Goal: Task Accomplishment & Management: Manage account settings

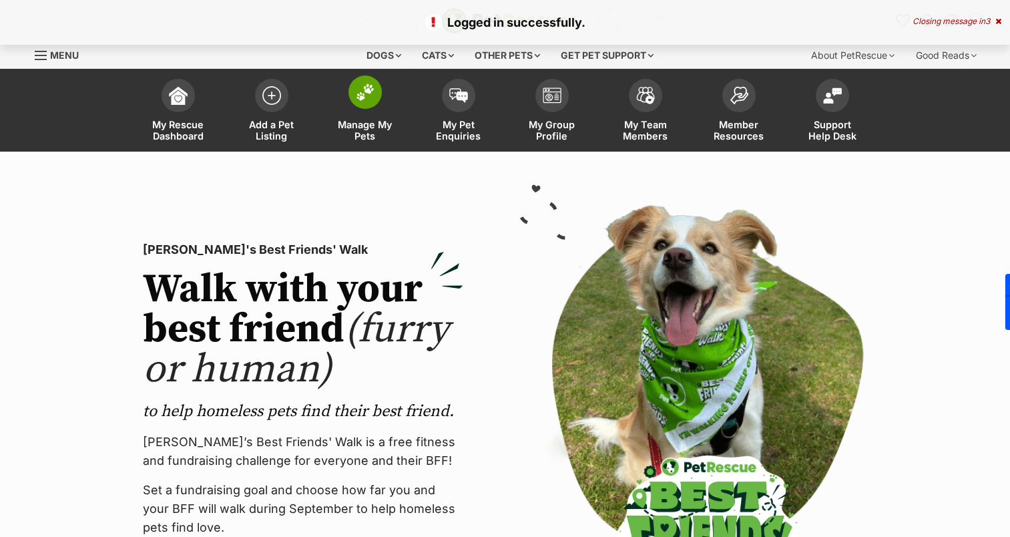
click at [360, 107] on span at bounding box center [364, 91] width 33 height 33
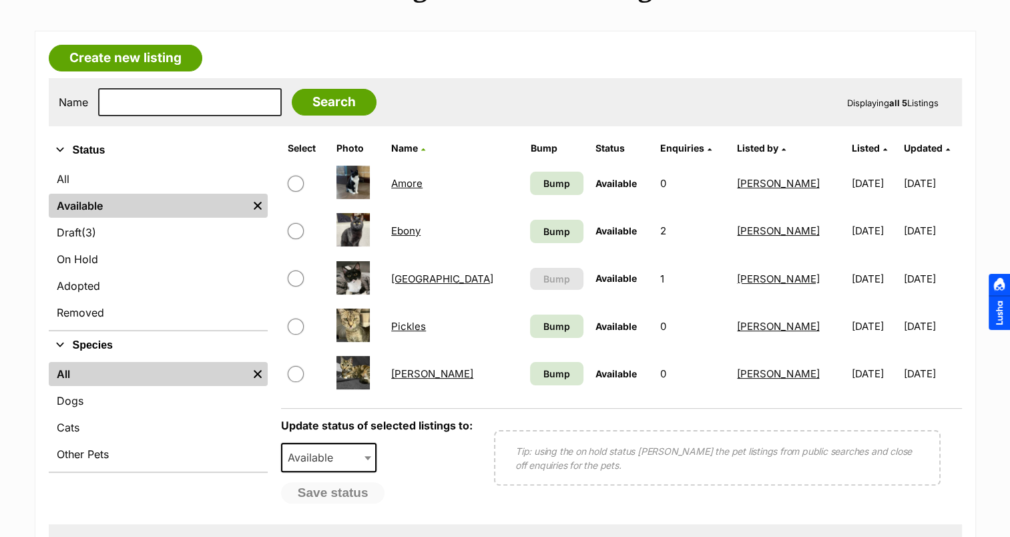
scroll to position [200, 0]
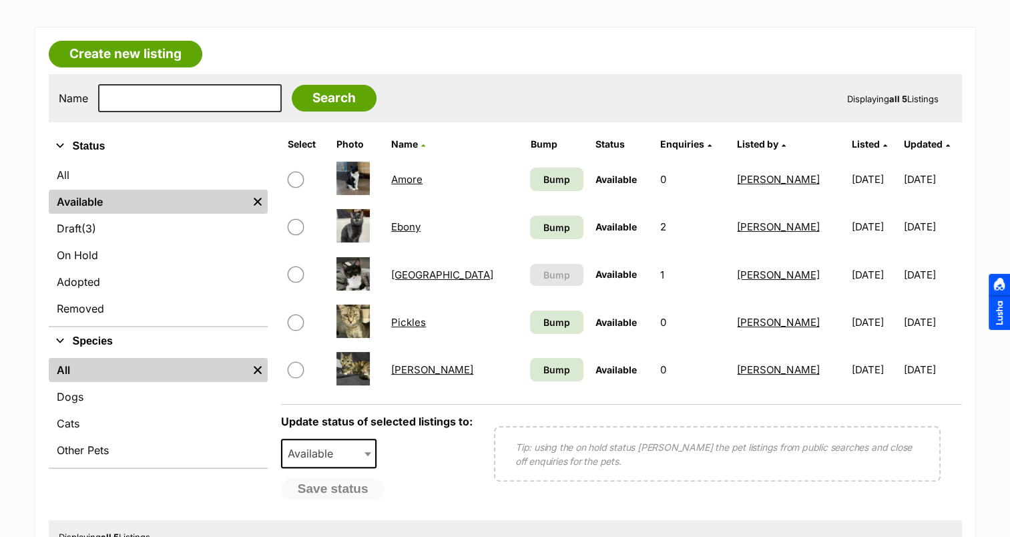
click at [414, 275] on link "[GEOGRAPHIC_DATA]" at bounding box center [442, 274] width 102 height 13
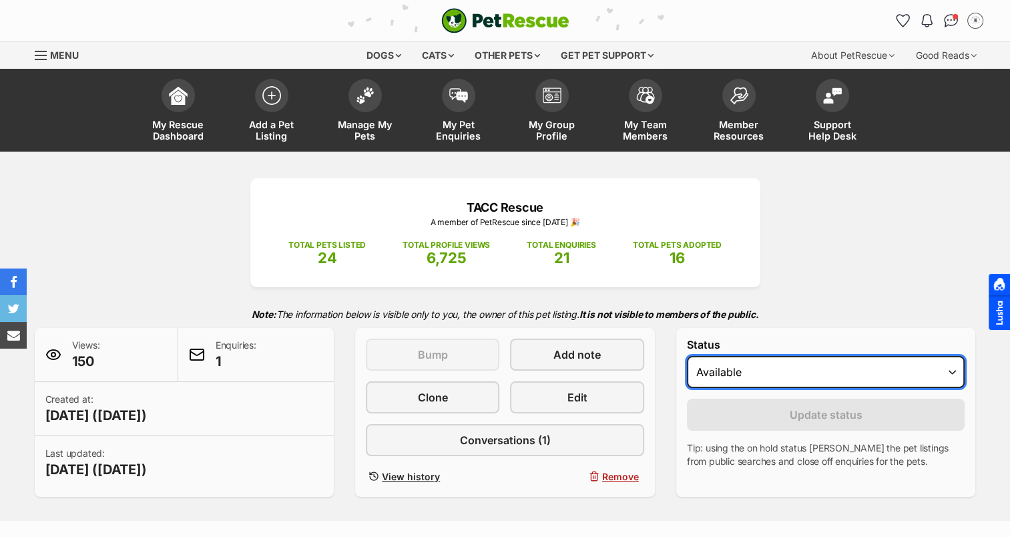
click at [740, 371] on select "Draft - not available as listing has enquires Available On hold Adopted" at bounding box center [826, 372] width 278 height 32
select select "rehomed"
click at [687, 356] on select "Draft - not available as listing has enquires Available On hold Adopted" at bounding box center [826, 372] width 278 height 32
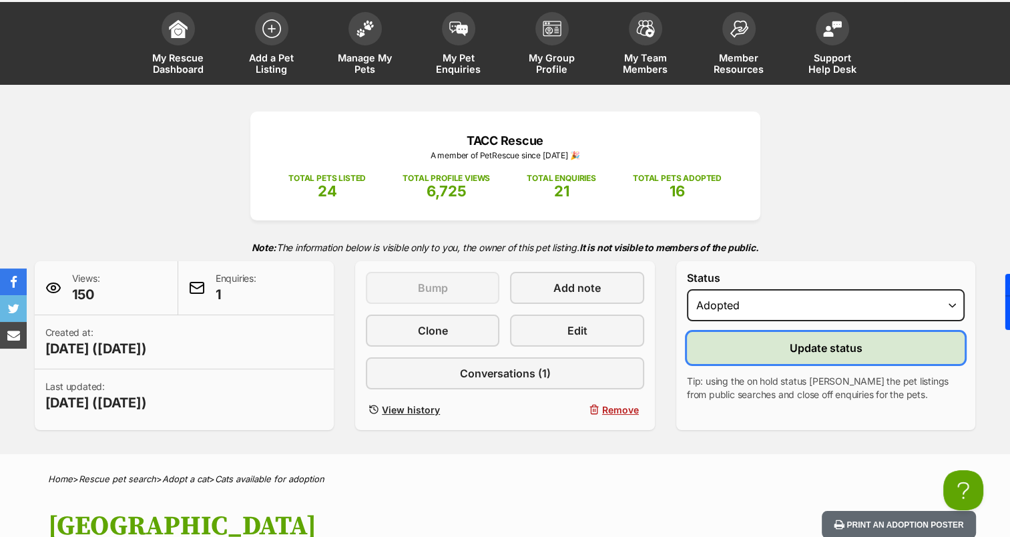
click at [825, 346] on span "Update status" at bounding box center [826, 348] width 73 height 16
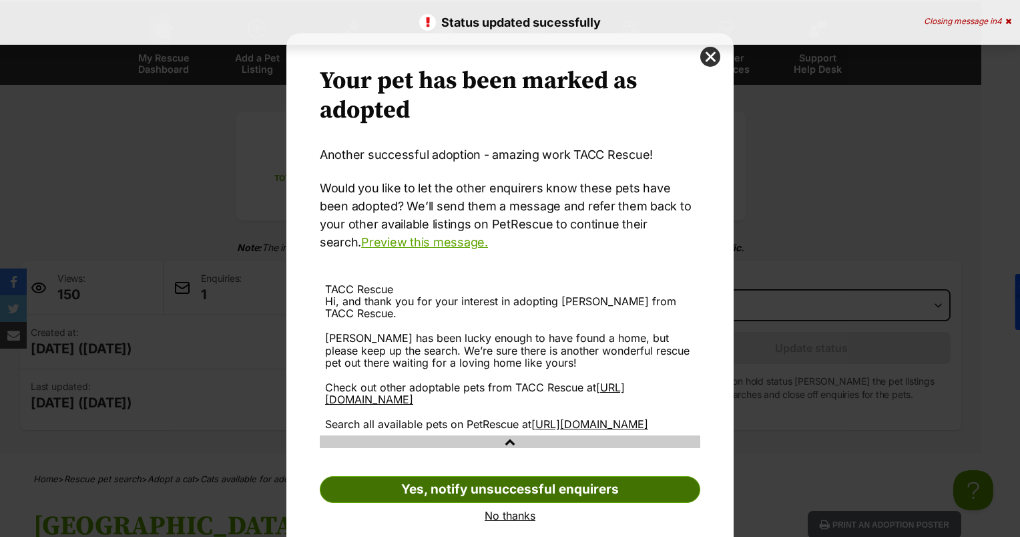
click at [529, 503] on link "Yes, notify unsuccessful enquirers" at bounding box center [510, 489] width 380 height 27
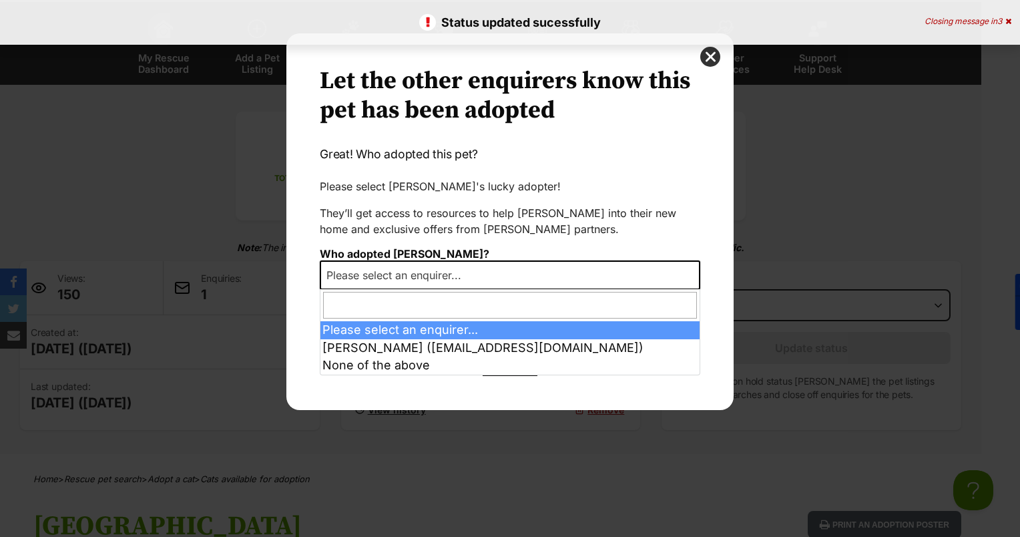
click at [456, 278] on span "Please select an enquirer..." at bounding box center [398, 275] width 154 height 19
click at [455, 275] on span "Please select an enquirer..." at bounding box center [398, 275] width 154 height 19
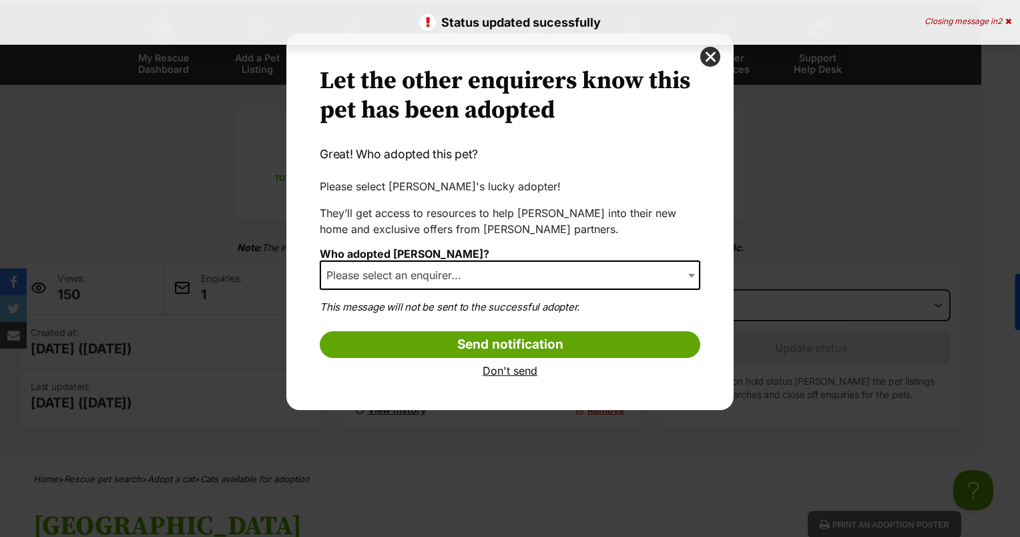
click at [455, 275] on span "Please select an enquirer..." at bounding box center [398, 275] width 154 height 19
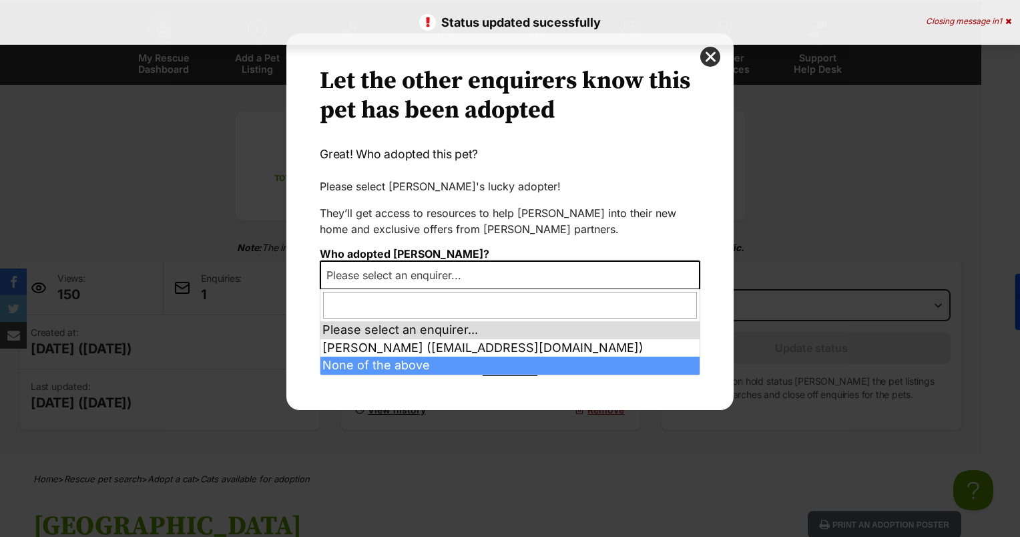
select select "other"
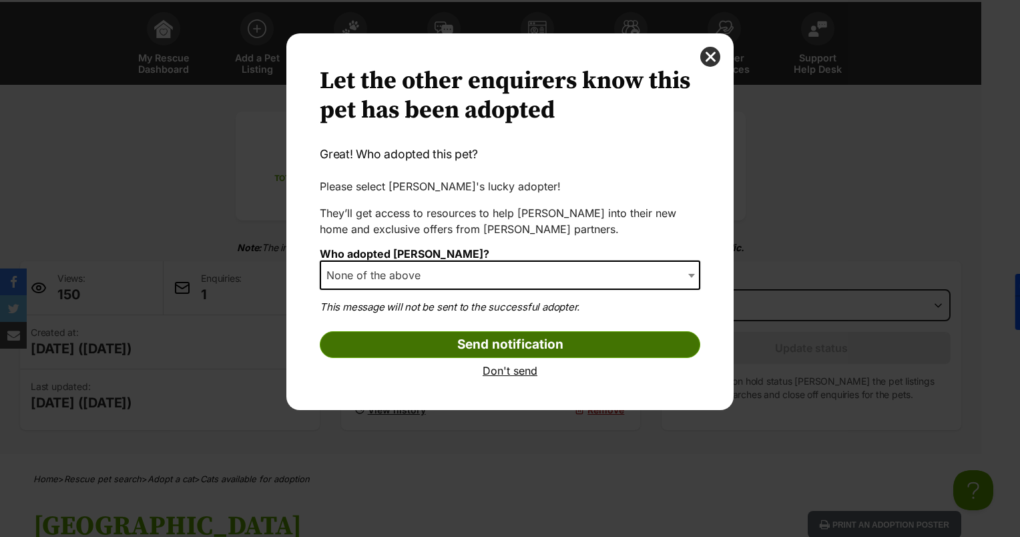
click at [460, 339] on input "Send notification" at bounding box center [510, 344] width 380 height 27
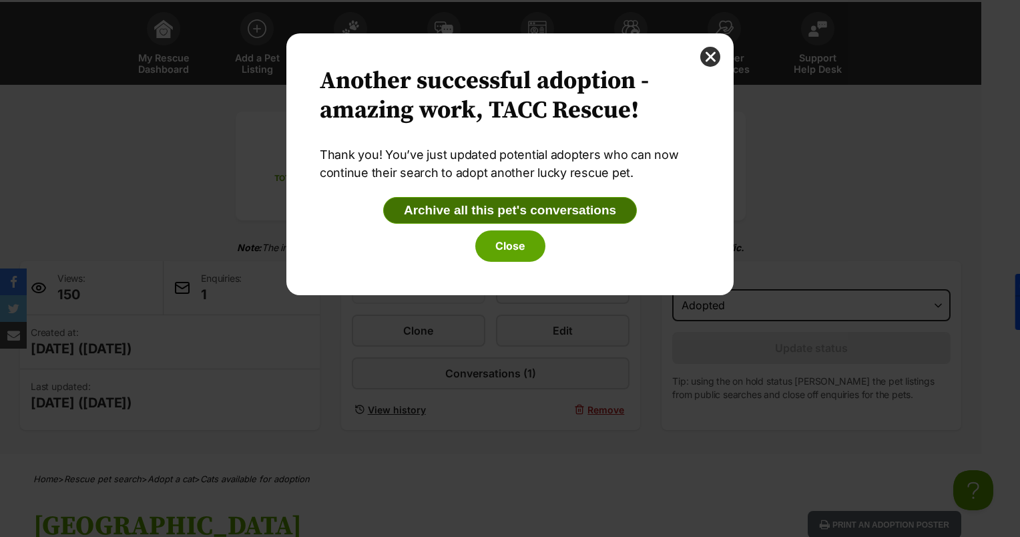
click at [547, 208] on button "Archive all this pet's conversations" at bounding box center [510, 210] width 254 height 27
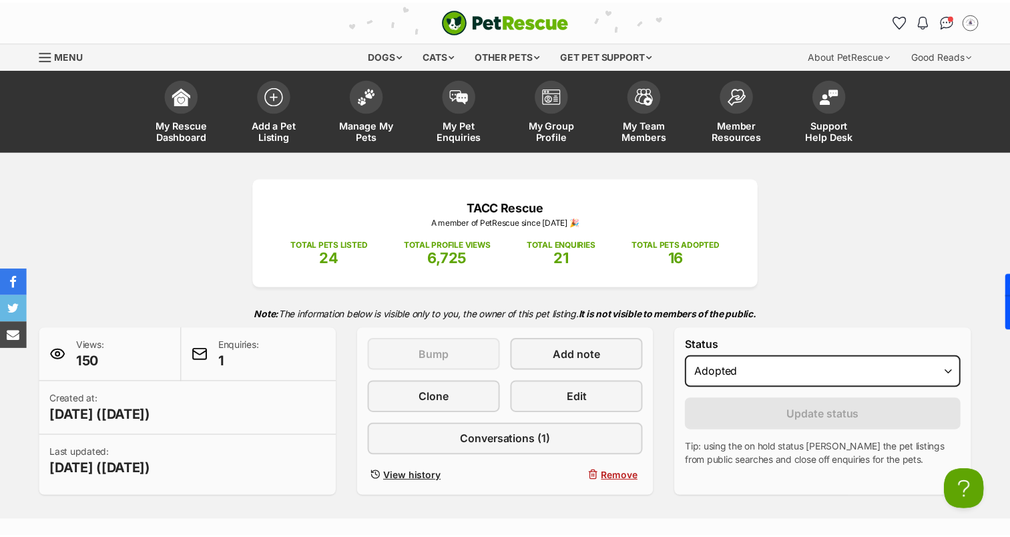
scroll to position [67, 0]
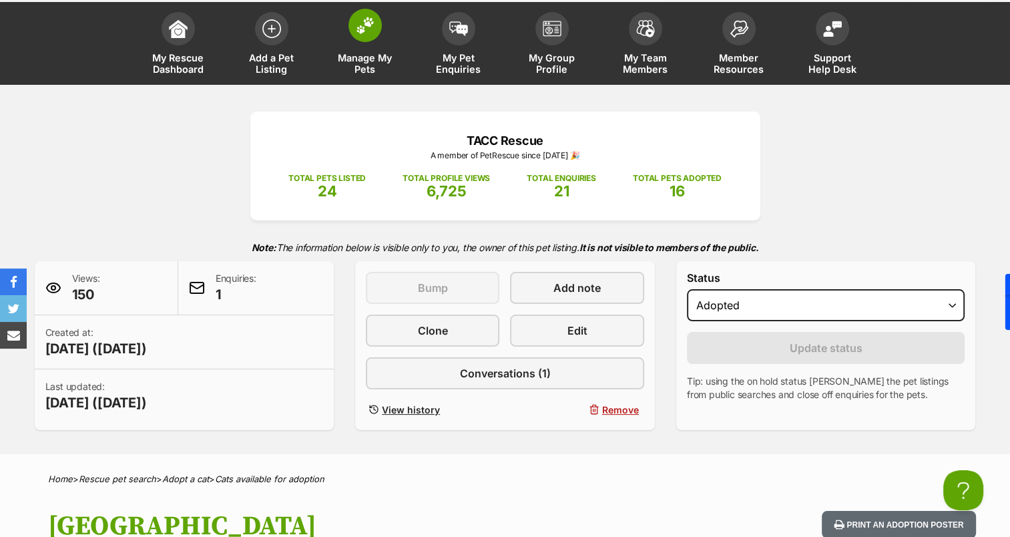
click at [355, 34] on span at bounding box center [364, 25] width 33 height 33
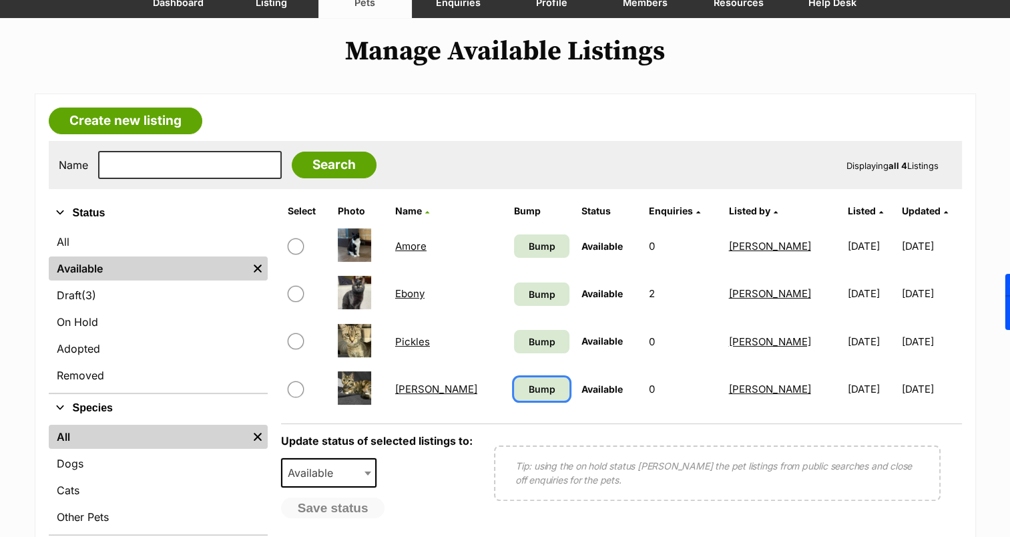
click at [528, 390] on span "Bump" at bounding box center [541, 389] width 27 height 14
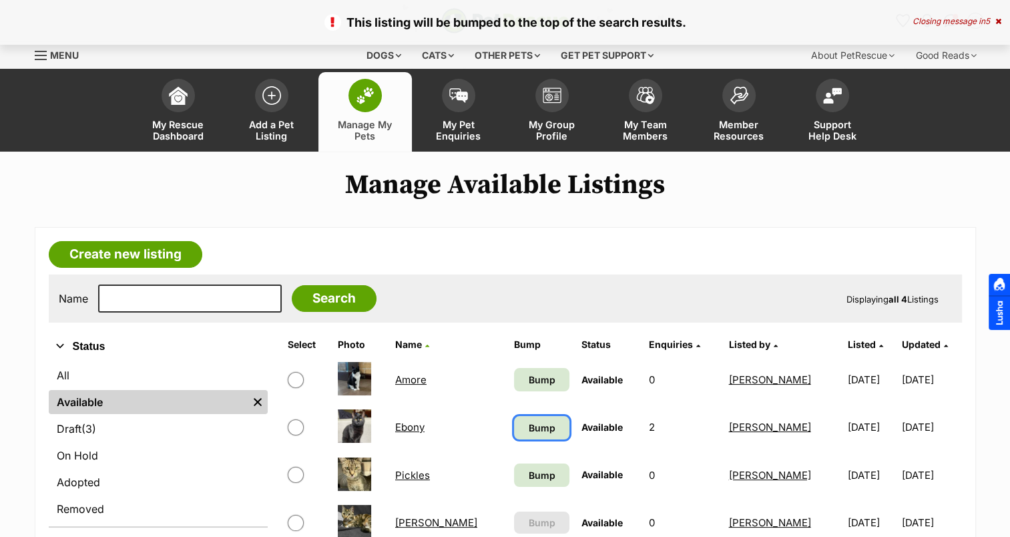
click at [528, 426] on span "Bump" at bounding box center [541, 428] width 27 height 14
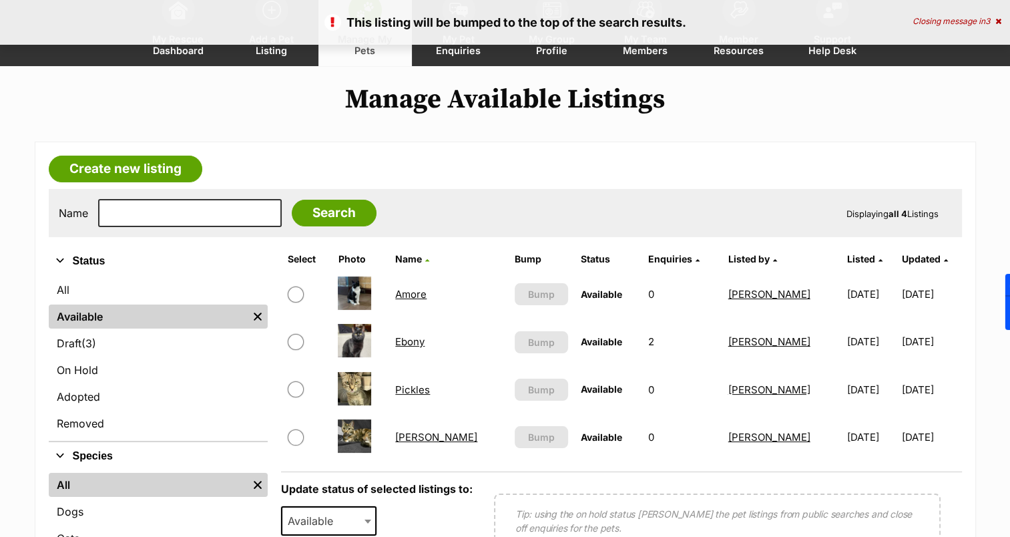
scroll to position [133, 0]
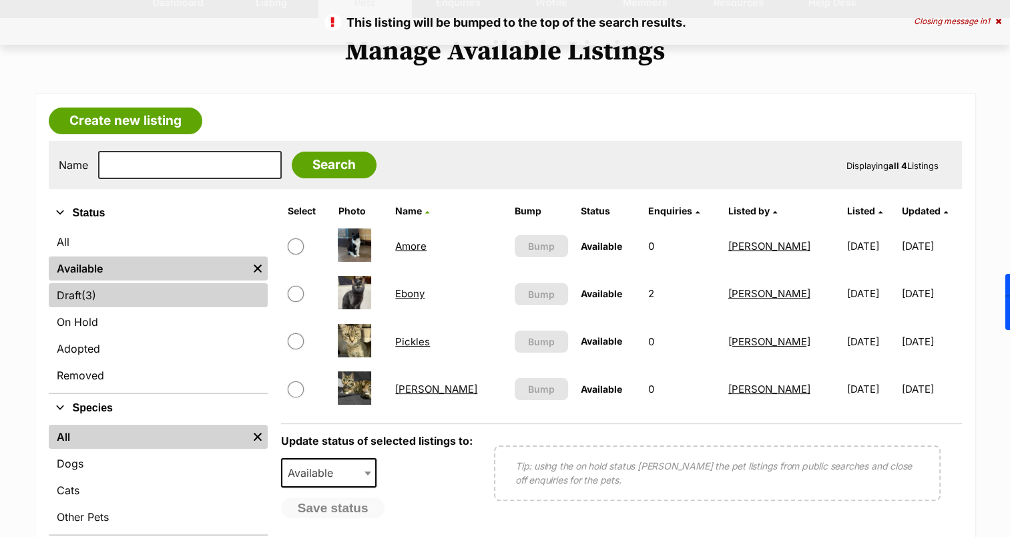
click at [95, 289] on span "(3)" at bounding box center [88, 295] width 15 height 16
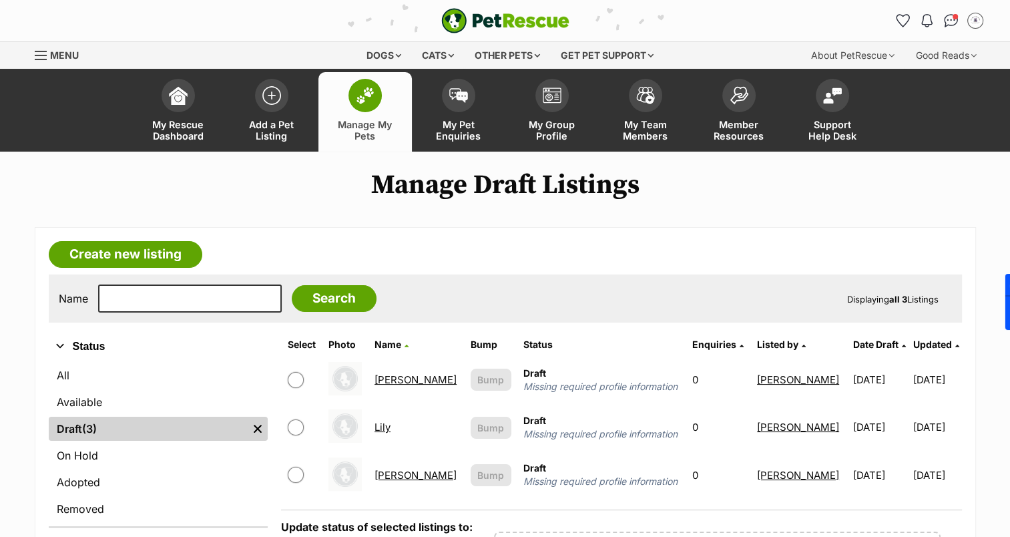
click at [391, 471] on link "[PERSON_NAME]" at bounding box center [415, 475] width 82 height 13
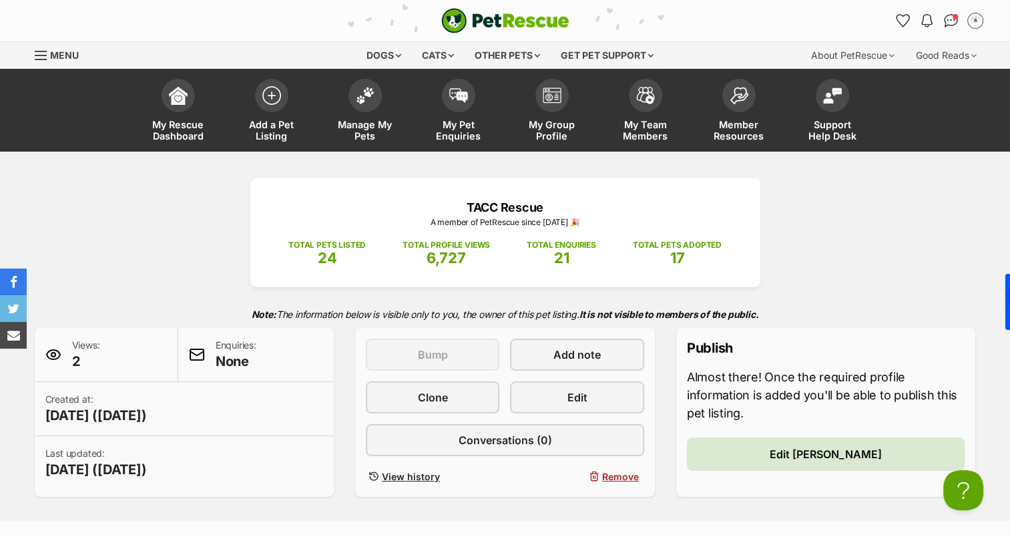
click at [324, 254] on span "24" at bounding box center [327, 257] width 19 height 17
click at [327, 257] on span "24" at bounding box center [327, 257] width 19 height 17
click at [326, 257] on span "24" at bounding box center [327, 257] width 19 height 17
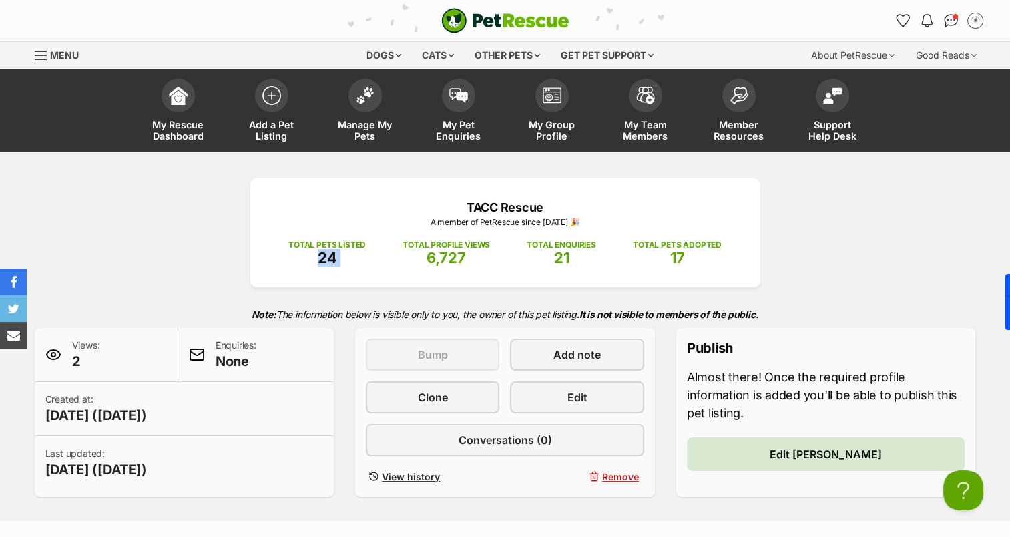
click at [326, 257] on span "24" at bounding box center [327, 257] width 19 height 17
drag, startPoint x: 326, startPoint y: 257, endPoint x: 318, endPoint y: 240, distance: 18.8
click at [318, 240] on p "TOTAL PETS LISTED" at bounding box center [326, 245] width 77 height 12
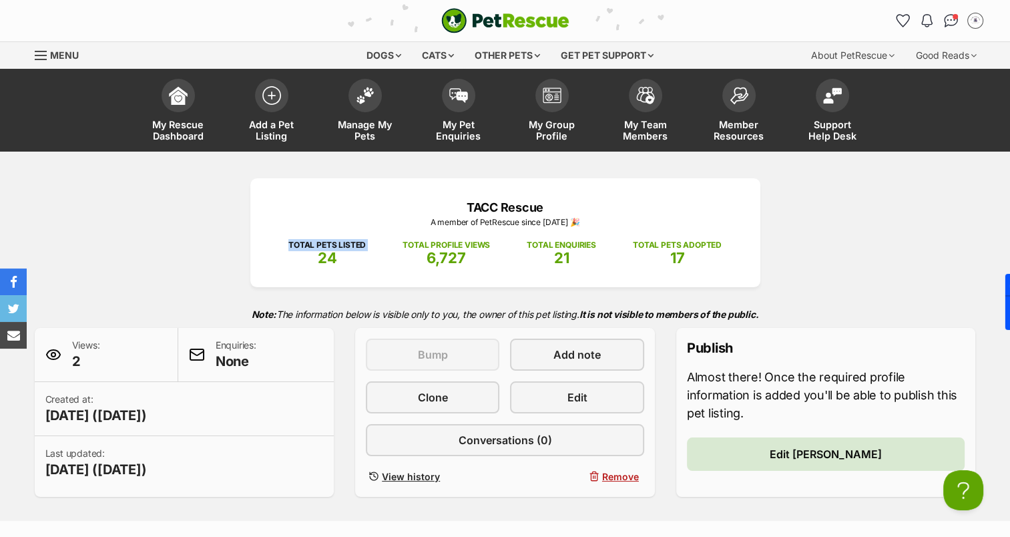
click at [318, 240] on p "TOTAL PETS LISTED" at bounding box center [326, 245] width 77 height 12
drag, startPoint x: 318, startPoint y: 240, endPoint x: 302, endPoint y: 244, distance: 17.2
click at [302, 244] on p "TOTAL PETS LISTED" at bounding box center [326, 245] width 77 height 12
click at [294, 244] on p "TOTAL PETS LISTED" at bounding box center [326, 245] width 77 height 12
click at [291, 243] on p "TOTAL PETS LISTED" at bounding box center [326, 245] width 77 height 12
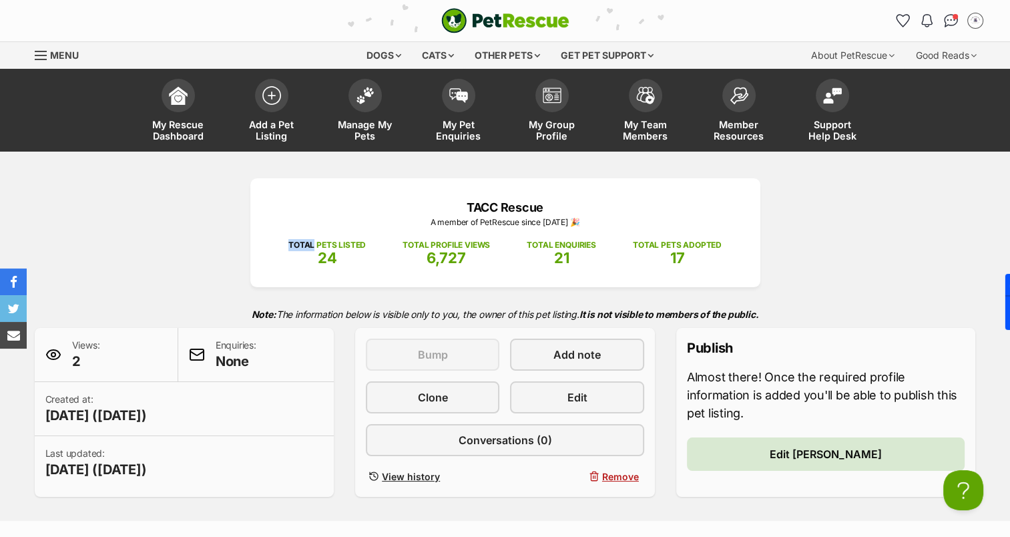
click at [291, 243] on p "TOTAL PETS LISTED" at bounding box center [326, 245] width 77 height 12
click at [301, 248] on p "TOTAL PETS LISTED" at bounding box center [326, 245] width 77 height 12
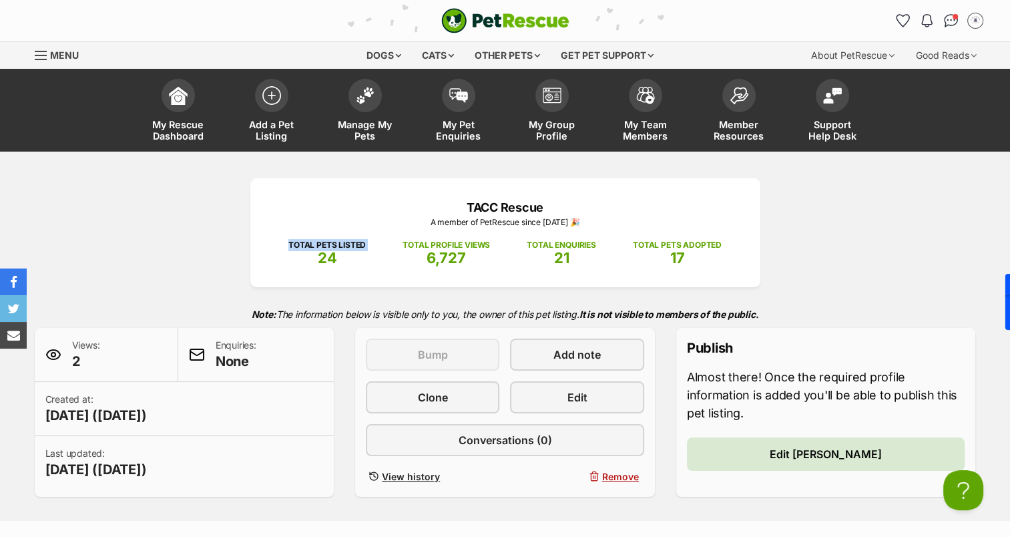
click at [301, 248] on p "TOTAL PETS LISTED" at bounding box center [326, 245] width 77 height 12
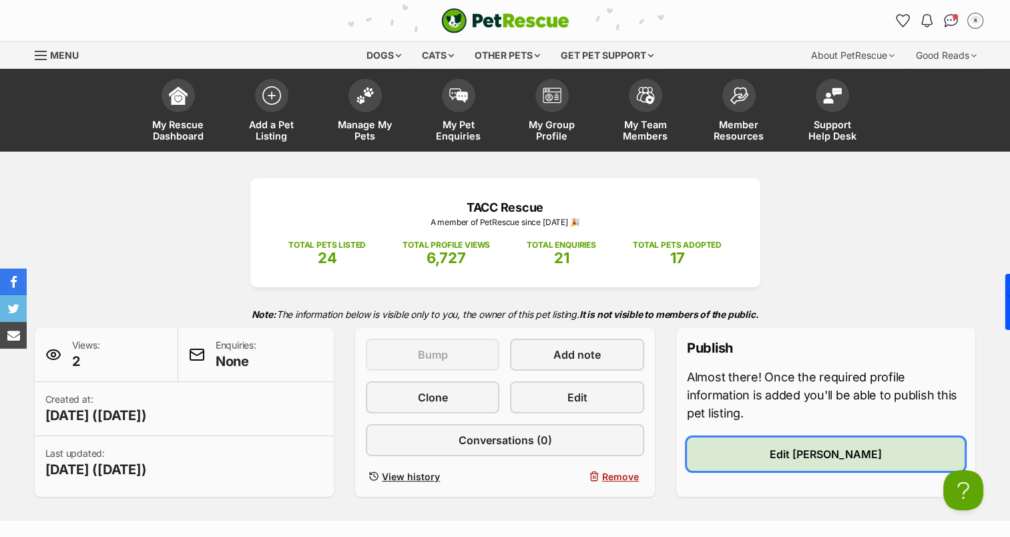
click at [830, 438] on link "Edit Luna" at bounding box center [826, 453] width 278 height 33
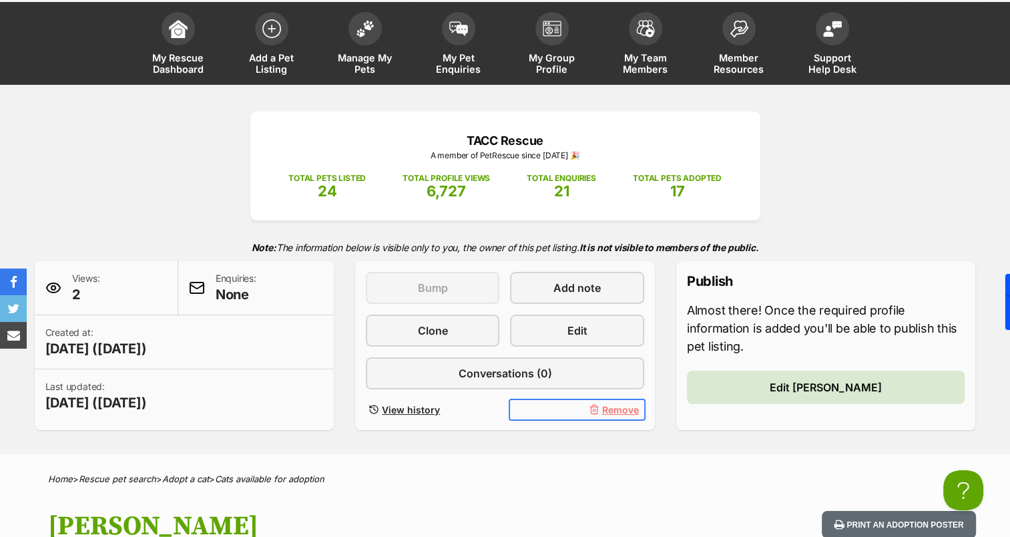
click at [607, 410] on span "Remove" at bounding box center [620, 409] width 37 height 14
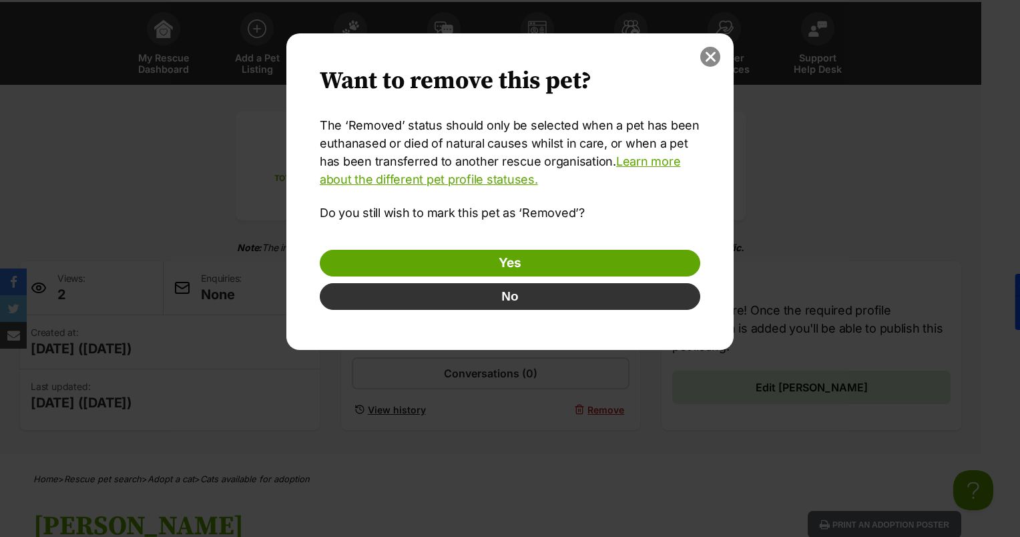
click at [706, 61] on button "close" at bounding box center [710, 57] width 20 height 20
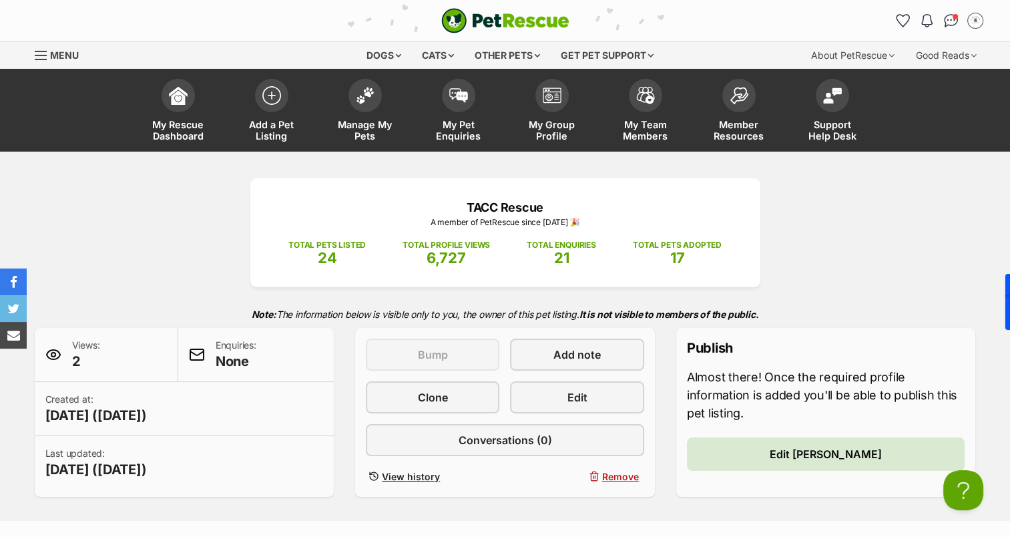
click at [826, 264] on div "TACC Rescue A member of PetRescue since 2025 🎉 TOTAL PETS LISTED 24 TOTAL PROFI…" at bounding box center [505, 337] width 981 height 318
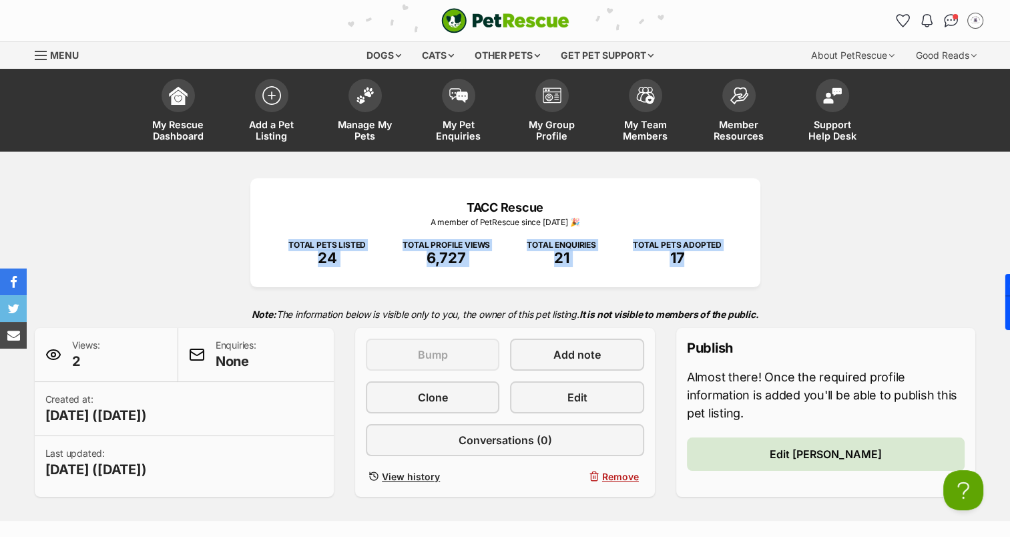
drag, startPoint x: 777, startPoint y: 264, endPoint x: 265, endPoint y: 246, distance: 512.2
click at [265, 246] on div "TACC Rescue A member of PetRescue since 2025 🎉 TOTAL PETS LISTED 24 TOTAL PROFI…" at bounding box center [505, 337] width 981 height 318
drag, startPoint x: 265, startPoint y: 246, endPoint x: 231, endPoint y: 244, distance: 34.1
click at [231, 244] on div "TACC Rescue A member of PetRescue since 2025 🎉 TOTAL PETS LISTED 24 TOTAL PROFI…" at bounding box center [505, 337] width 981 height 318
click at [212, 246] on div "TACC Rescue A member of PetRescue since 2025 🎉 TOTAL PETS LISTED 24 TOTAL PROFI…" at bounding box center [505, 337] width 981 height 318
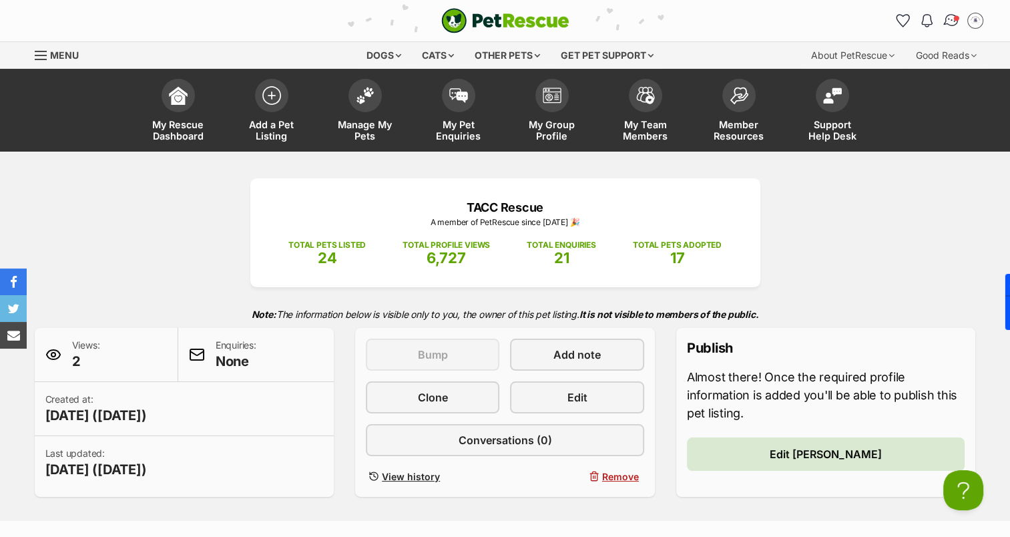
click at [956, 23] on img "Conversations" at bounding box center [951, 20] width 18 height 17
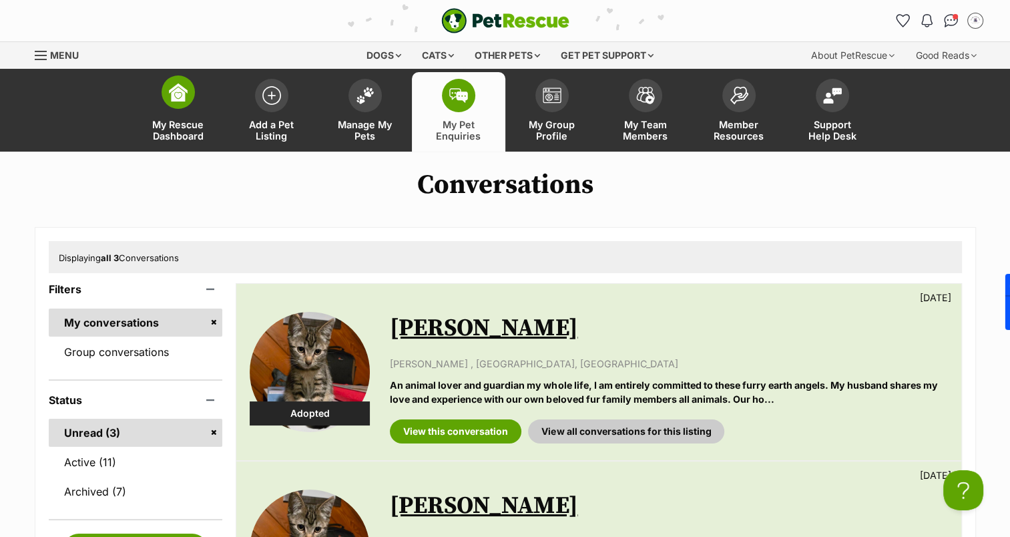
click at [160, 99] on link "My Rescue Dashboard" at bounding box center [177, 111] width 93 height 79
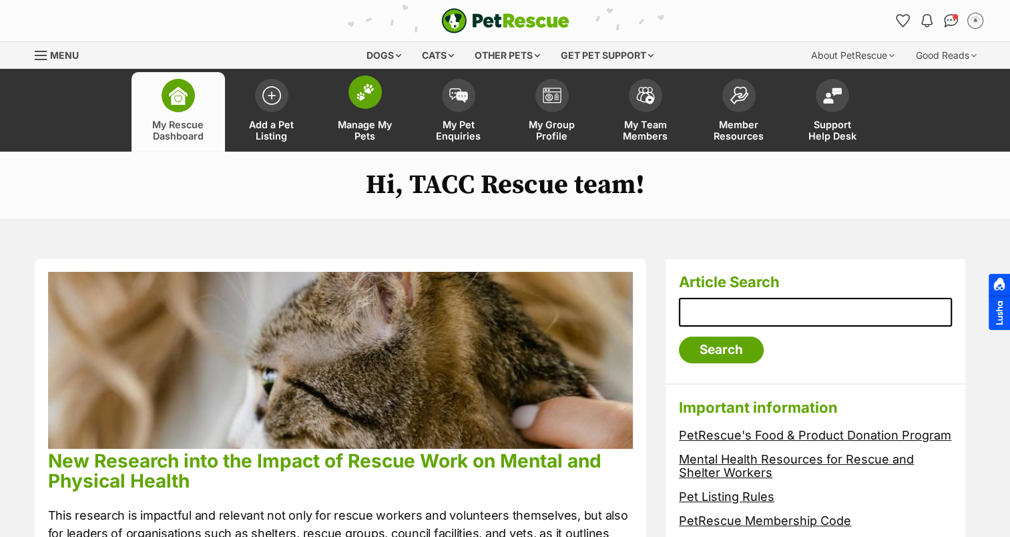
click at [362, 91] on img at bounding box center [365, 91] width 19 height 17
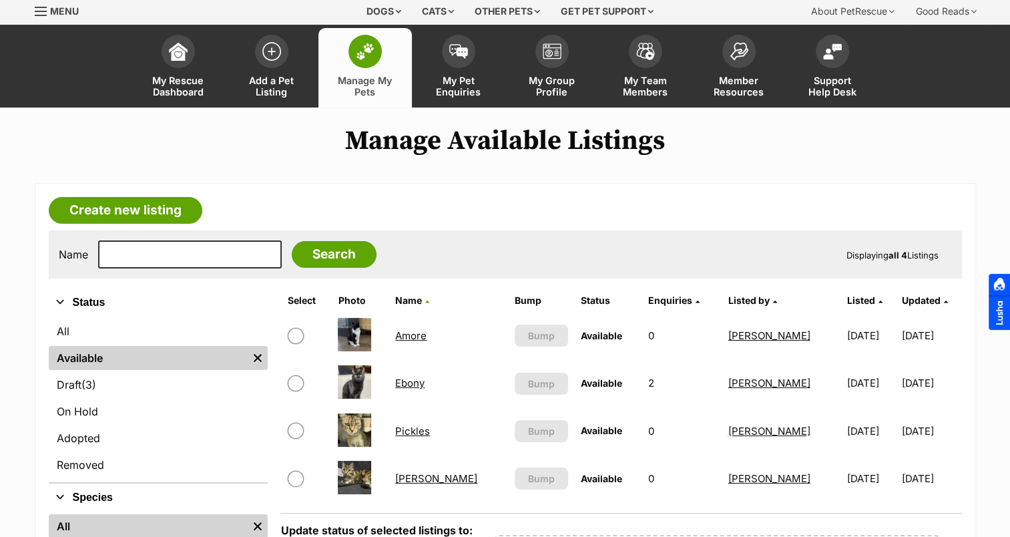
scroll to position [67, 0]
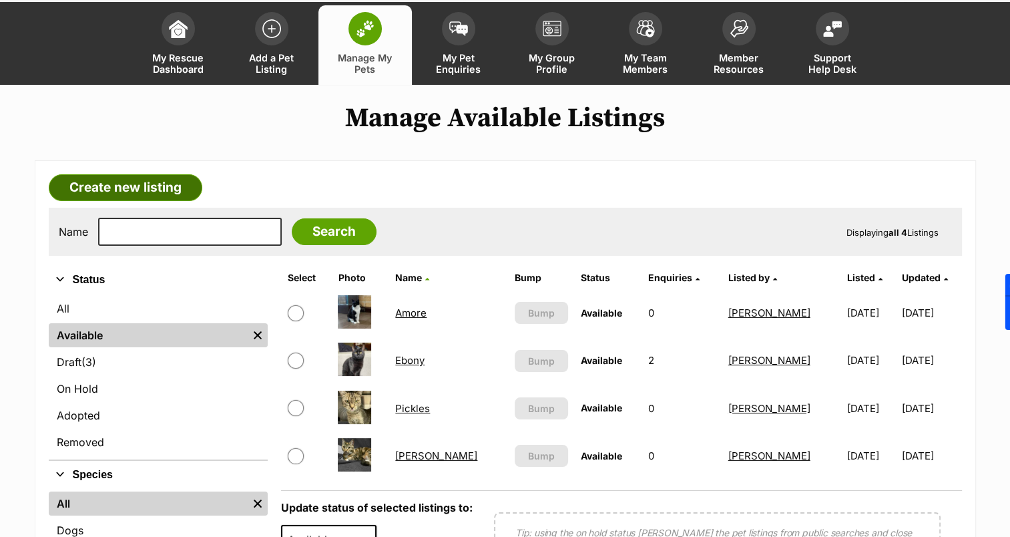
click at [144, 195] on link "Create new listing" at bounding box center [126, 187] width 154 height 27
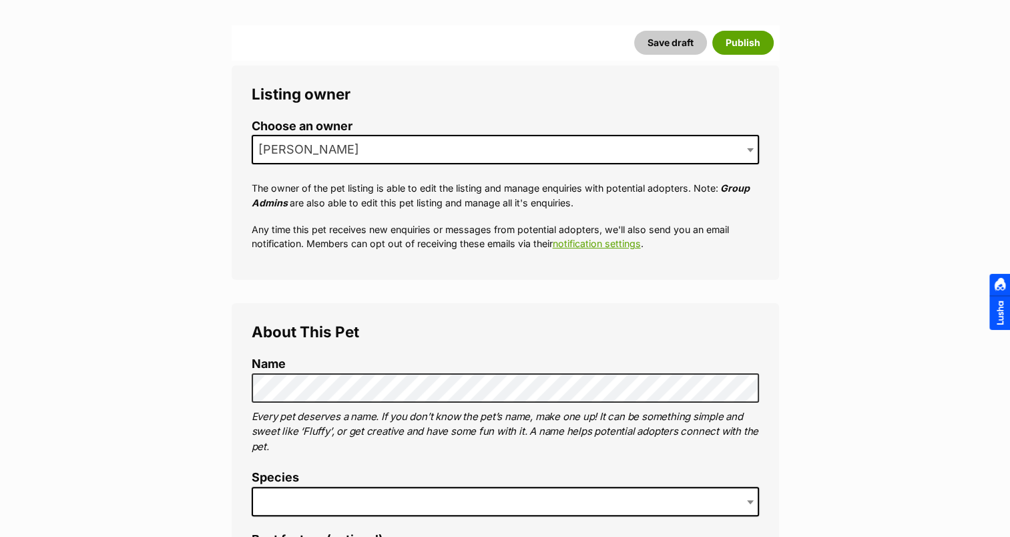
scroll to position [200, 0]
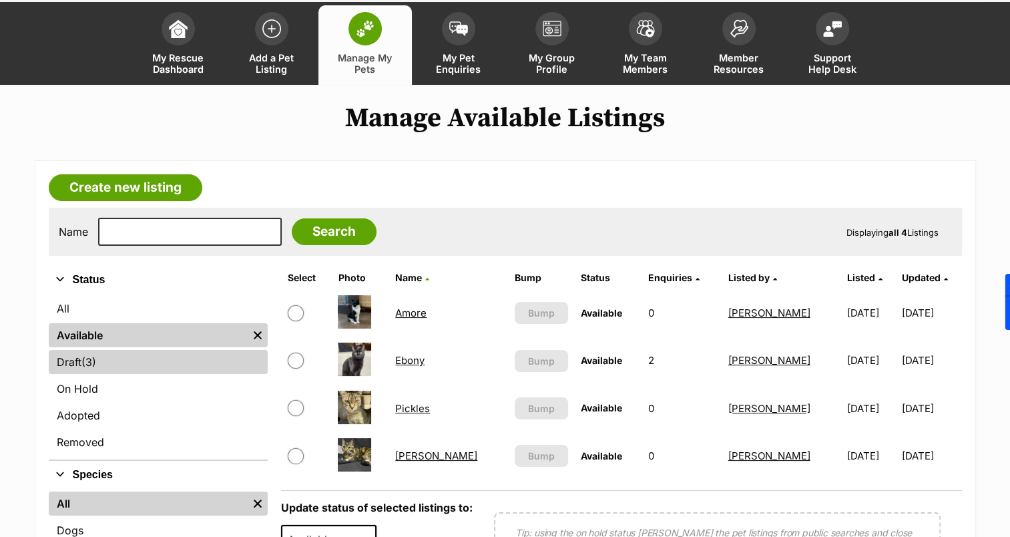
click at [93, 366] on span "(3)" at bounding box center [88, 362] width 15 height 16
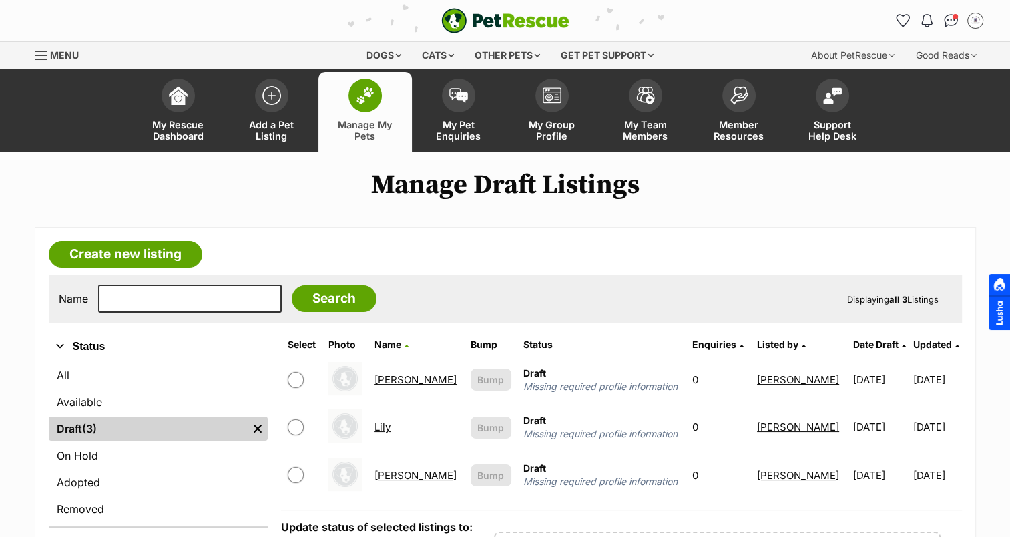
click at [386, 424] on link "Lily" at bounding box center [382, 427] width 16 height 13
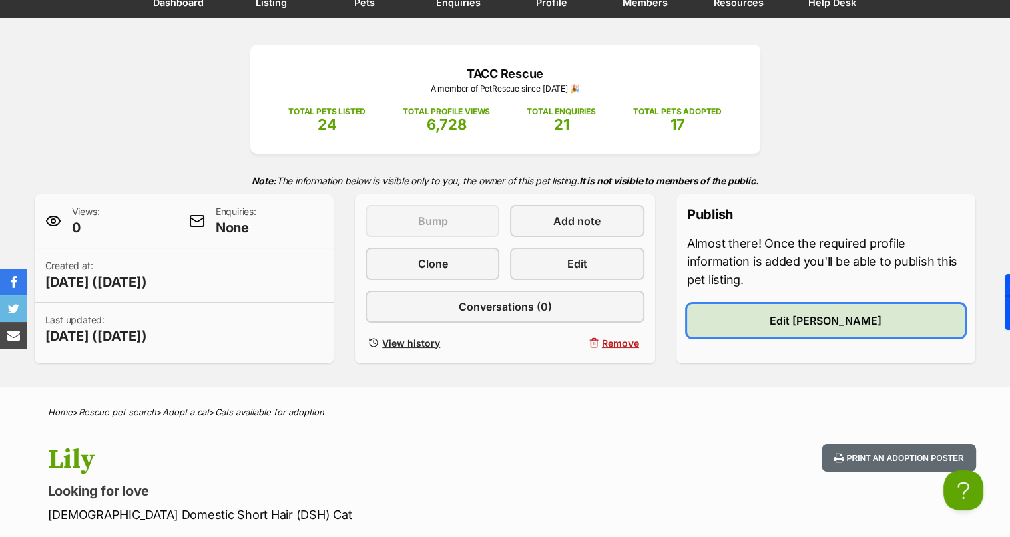
click at [819, 316] on span "Edit [PERSON_NAME]" at bounding box center [826, 320] width 112 height 16
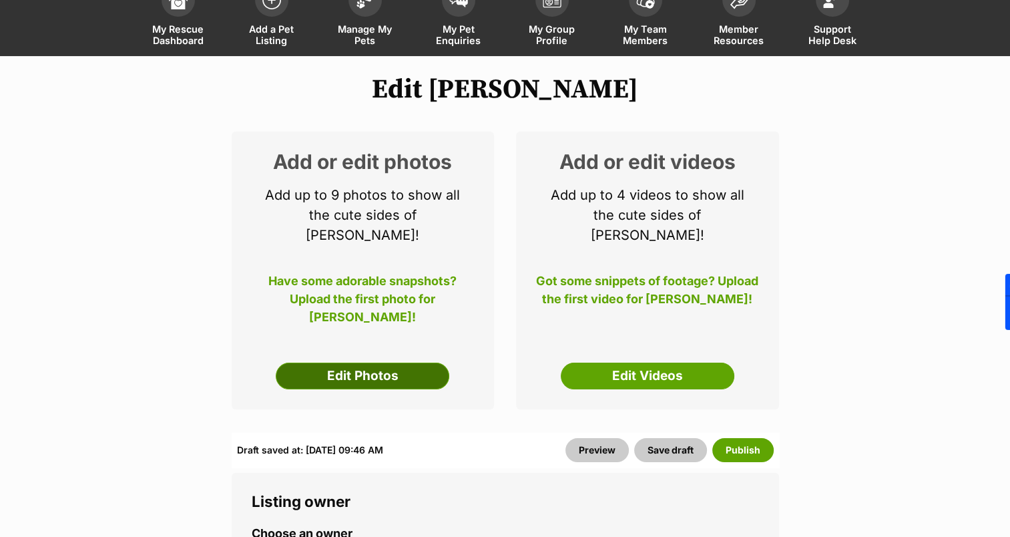
scroll to position [133, 0]
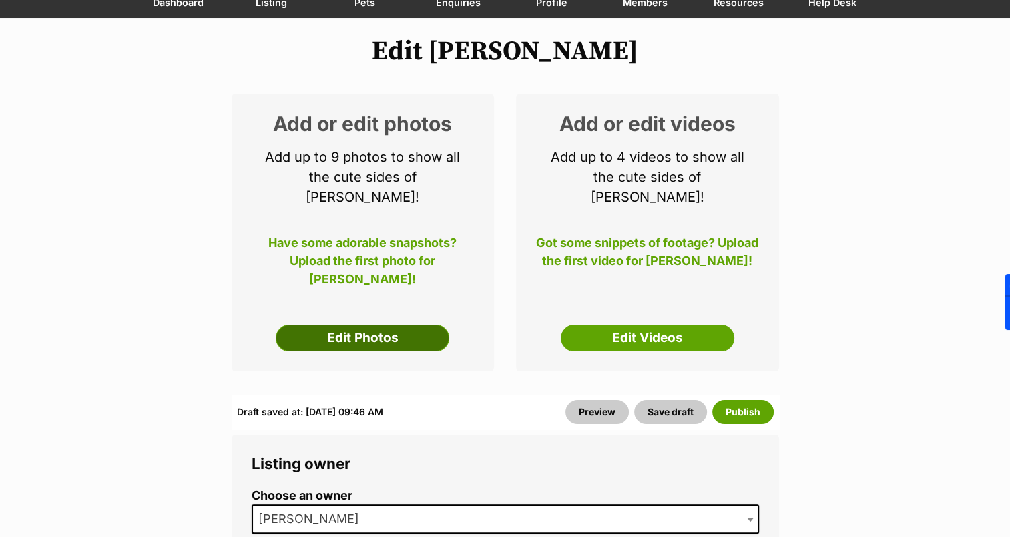
click at [362, 324] on link "Edit Photos" at bounding box center [363, 337] width 174 height 27
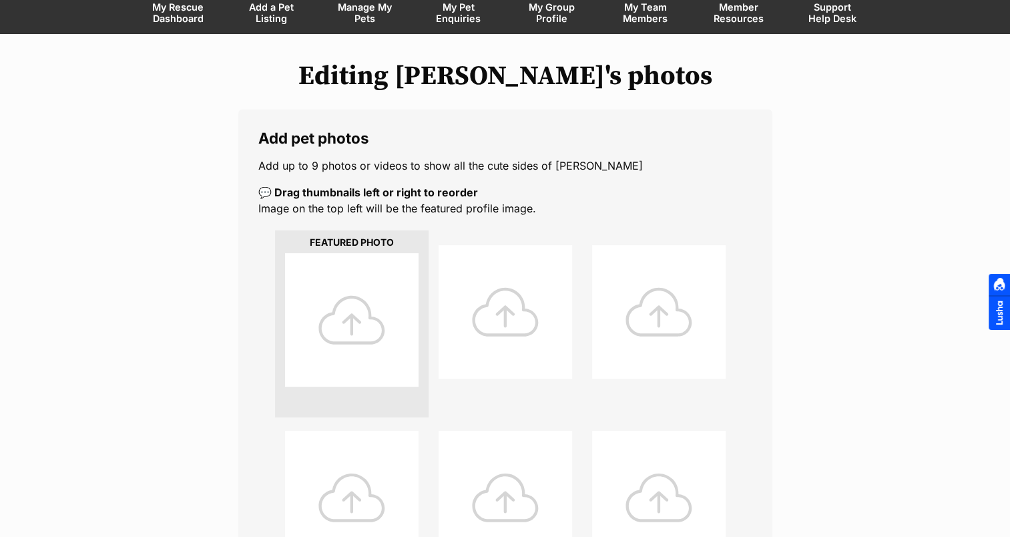
scroll to position [133, 0]
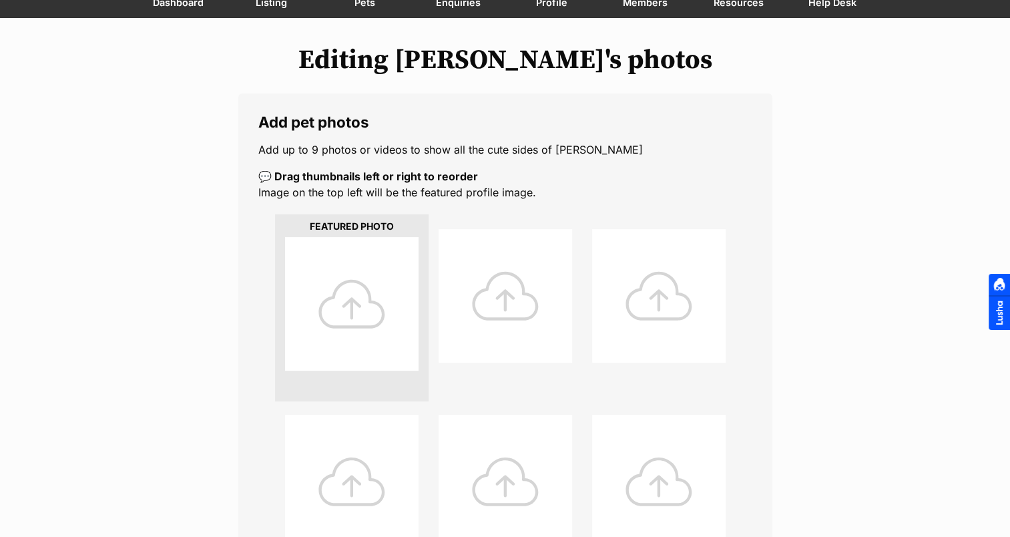
click at [374, 281] on div at bounding box center [351, 303] width 133 height 133
